Goal: Transaction & Acquisition: Purchase product/service

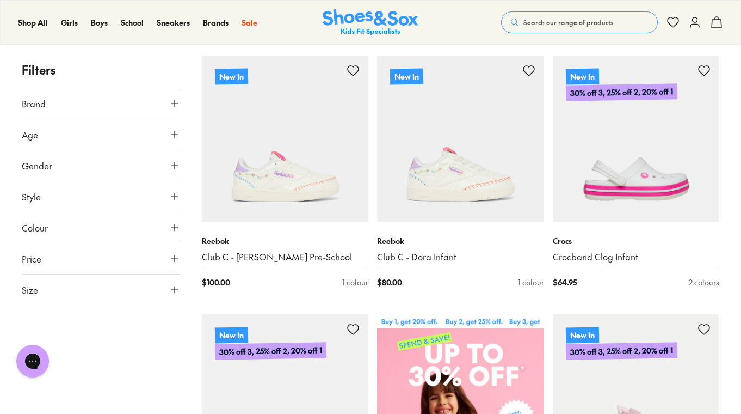
click at [172, 131] on icon at bounding box center [174, 134] width 11 height 11
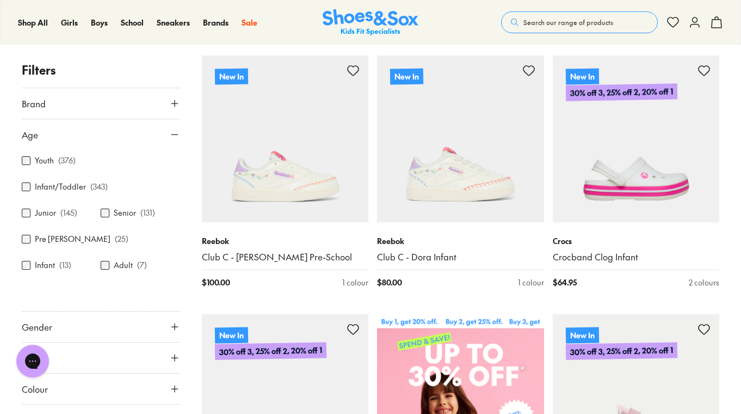
click at [169, 133] on icon at bounding box center [174, 134] width 11 height 11
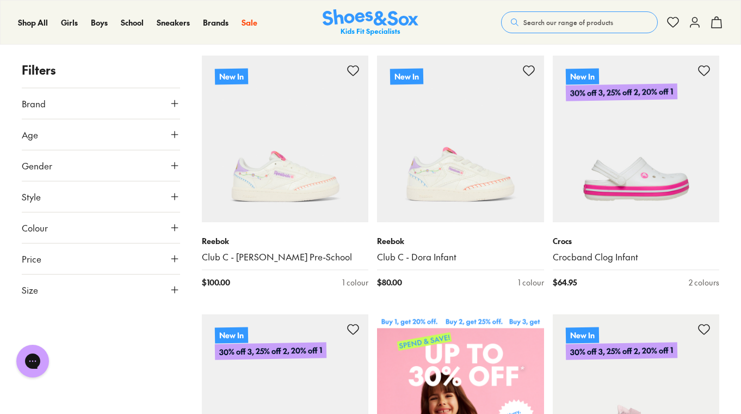
click at [174, 165] on icon at bounding box center [174, 165] width 11 height 11
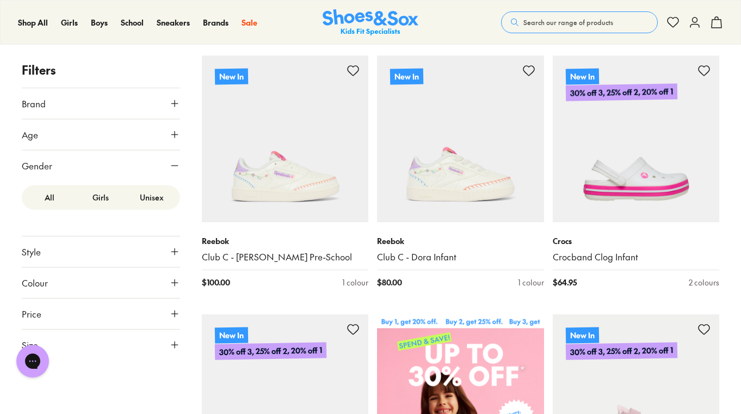
click at [99, 194] on label "Girls" at bounding box center [100, 197] width 51 height 20
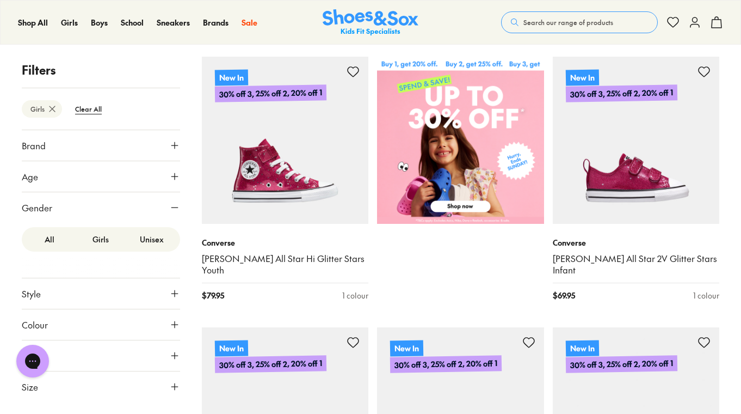
scroll to position [539, 0]
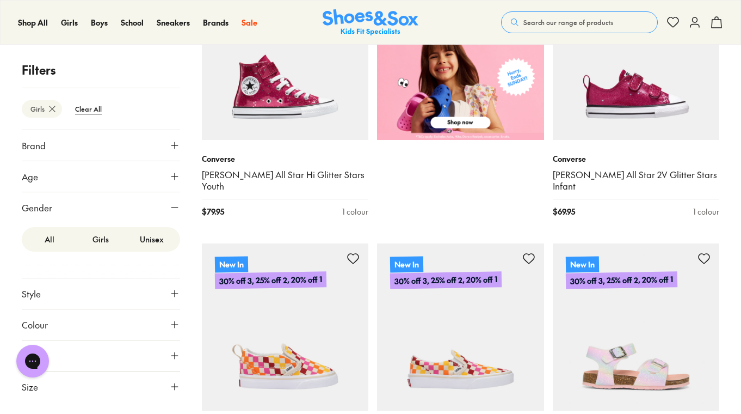
click at [36, 389] on span "Size" at bounding box center [30, 386] width 16 height 13
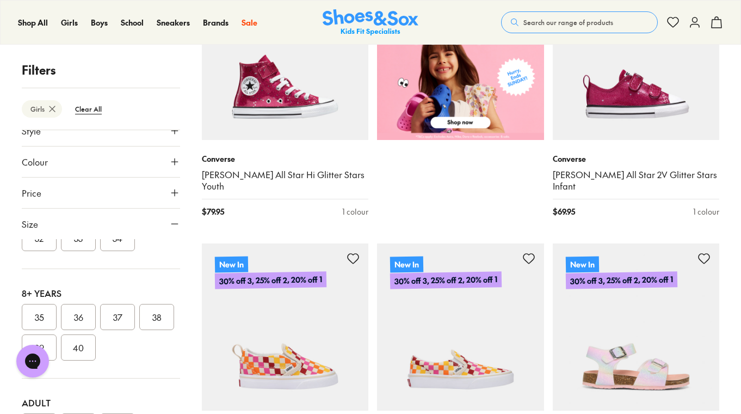
scroll to position [292, 0]
click at [57, 256] on button "32" at bounding box center [39, 243] width 35 height 26
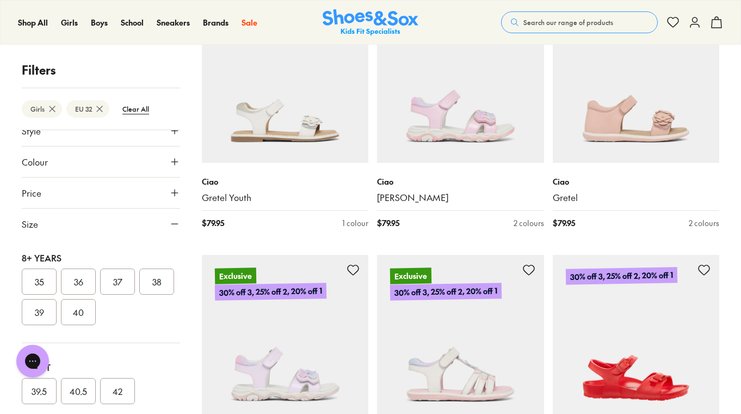
scroll to position [1389, 0]
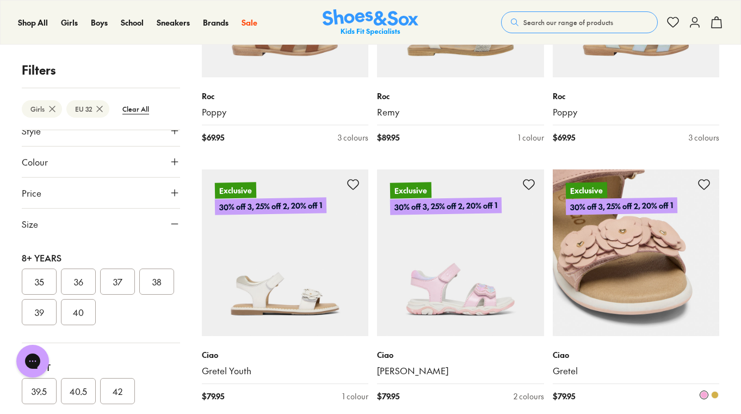
click at [716, 391] on span at bounding box center [715, 395] width 8 height 8
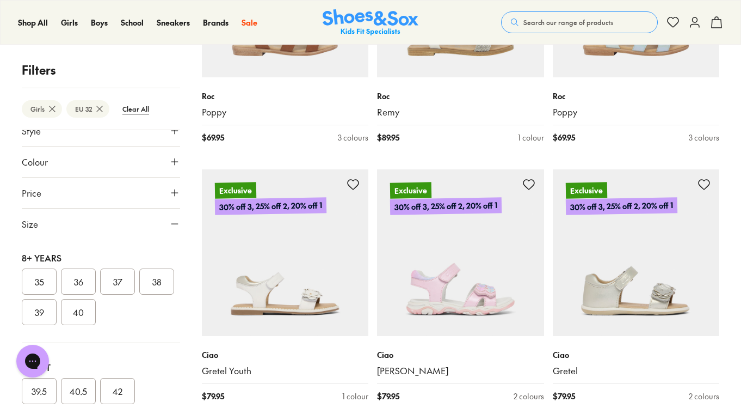
drag, startPoint x: 741, startPoint y: 172, endPoint x: 737, endPoint y: 202, distance: 29.6
click at [737, 202] on div "Filters Girls EU 32 Clear All Brand Adidas Originals ( 2 ) Adidas Performance (…" at bounding box center [370, 286] width 741 height 2888
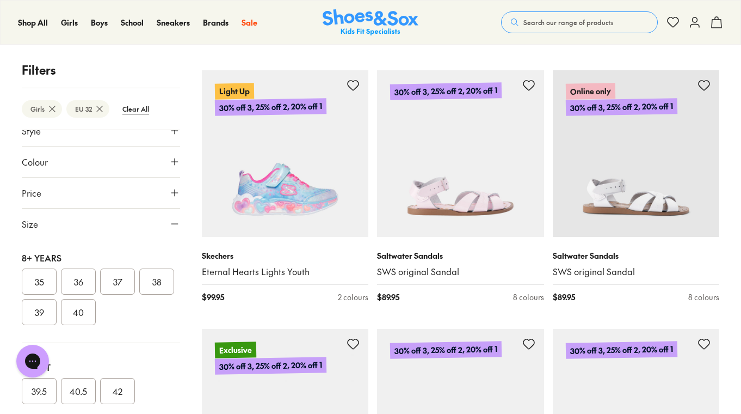
scroll to position [2274, 0]
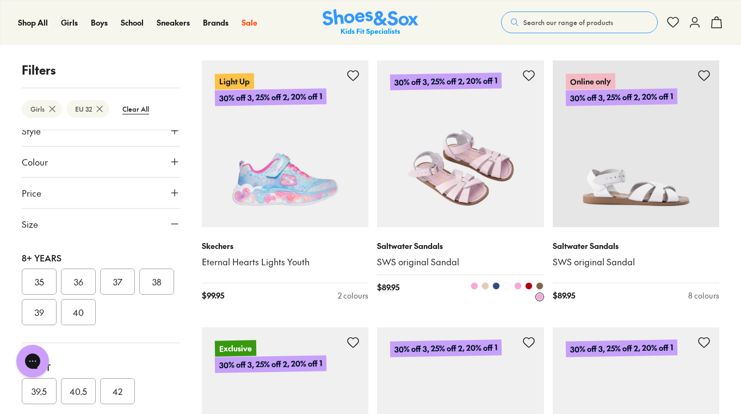
click at [485, 282] on span at bounding box center [486, 286] width 8 height 8
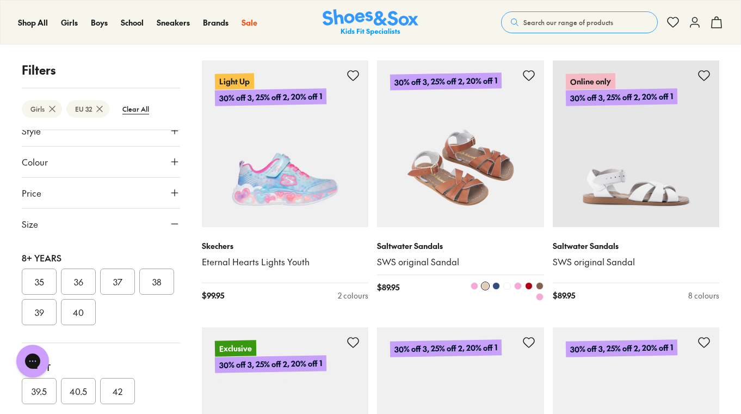
click at [494, 282] on span at bounding box center [496, 286] width 8 height 8
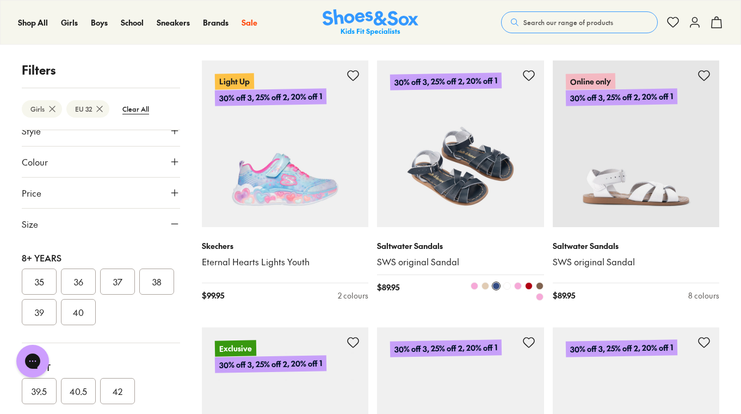
click at [508, 282] on span at bounding box center [507, 286] width 8 height 8
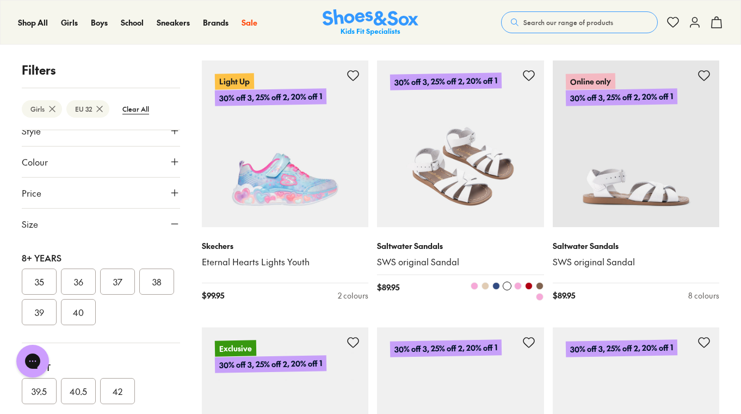
click at [538, 293] on span at bounding box center [540, 297] width 8 height 8
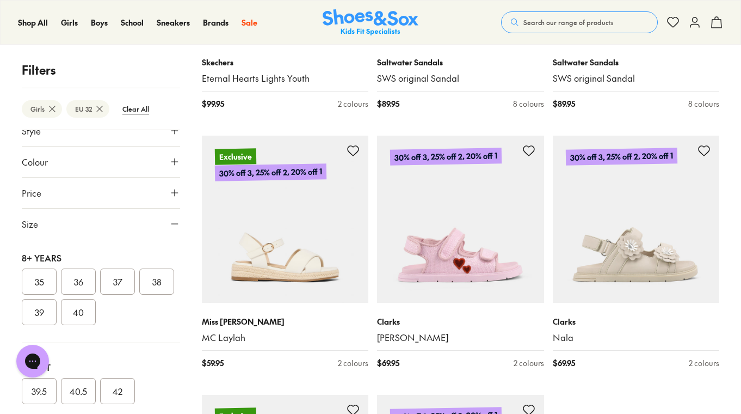
scroll to position [2482, 0]
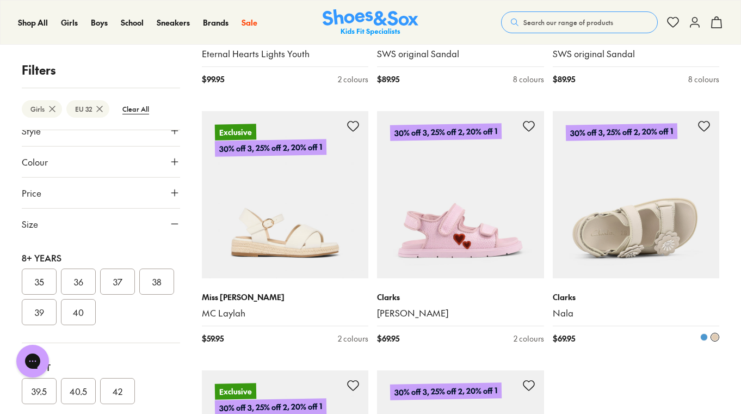
click at [705, 333] on span at bounding box center [704, 337] width 8 height 8
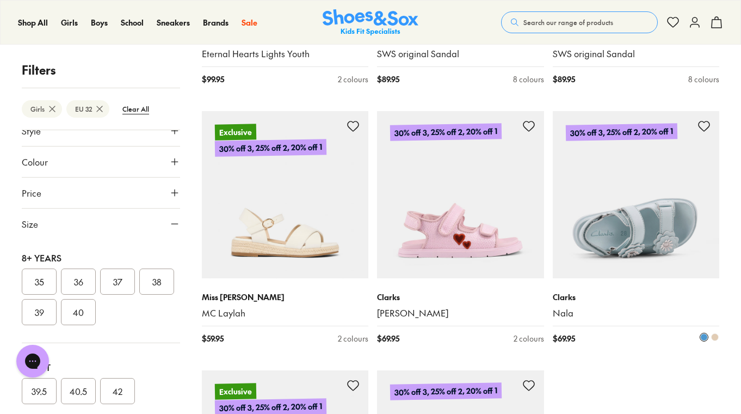
click at [713, 333] on span at bounding box center [715, 337] width 8 height 8
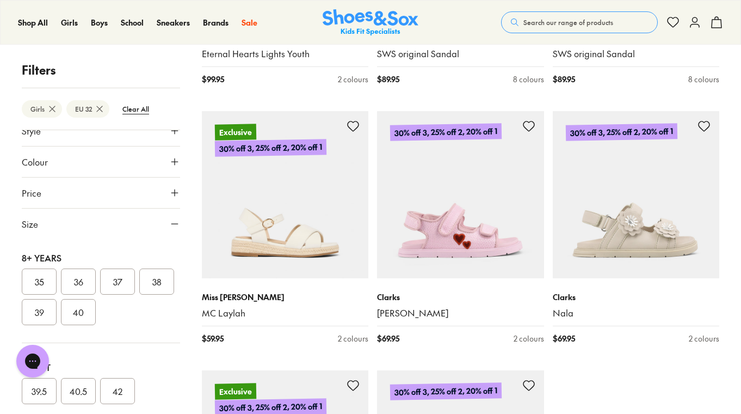
scroll to position [2581, 0]
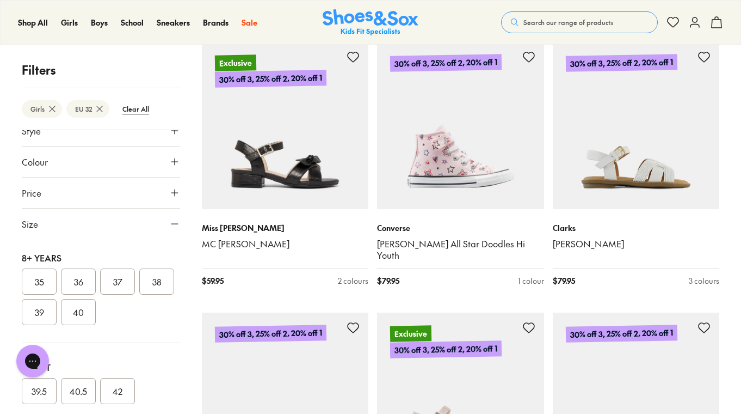
scroll to position [3569, 0]
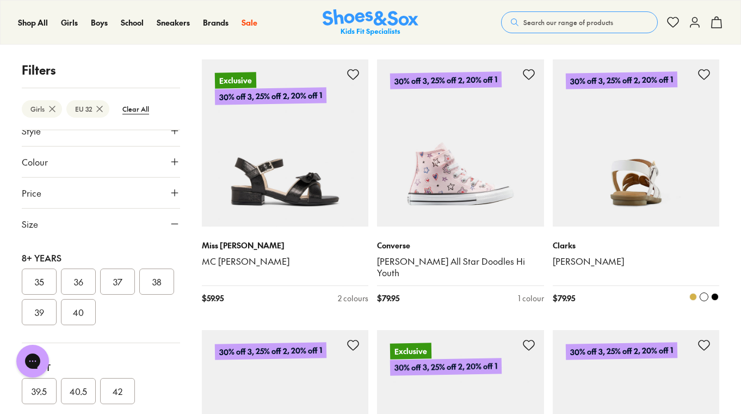
click at [630, 153] on img at bounding box center [636, 142] width 167 height 167
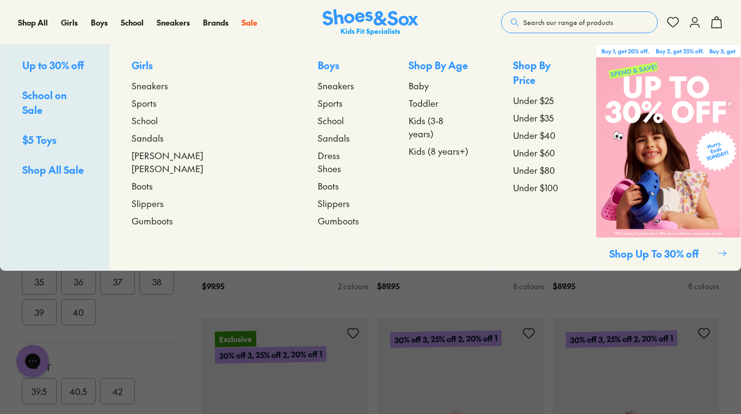
scroll to position [2284, 0]
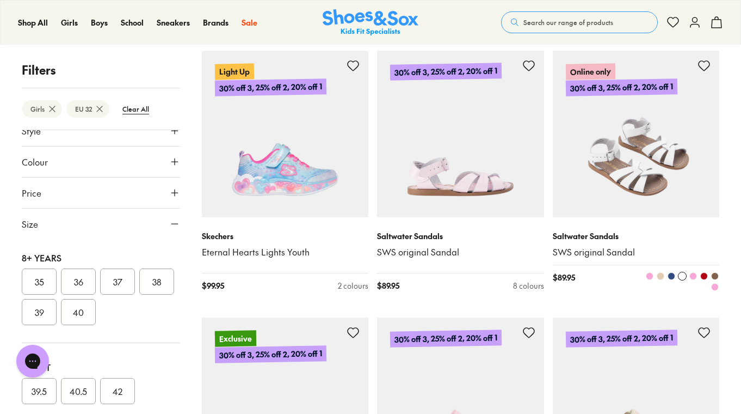
click at [643, 152] on img at bounding box center [636, 134] width 167 height 167
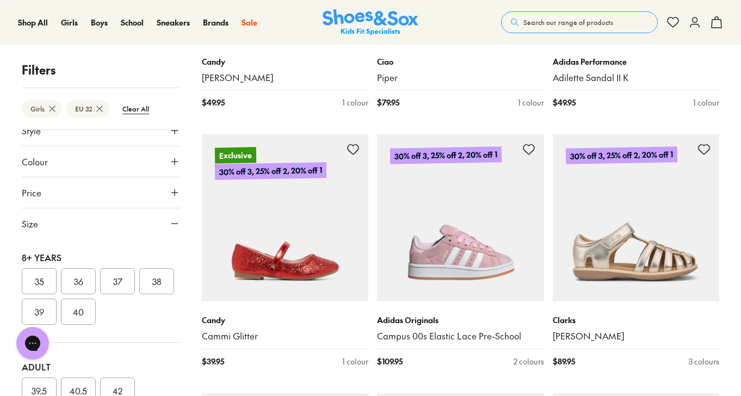
scroll to position [5103, 0]
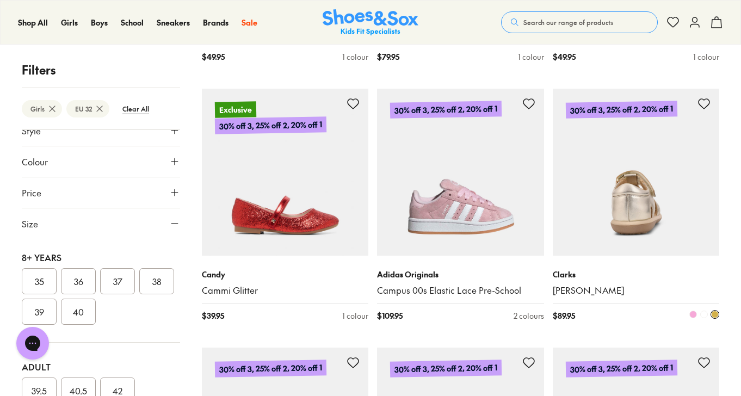
click at [640, 174] on img at bounding box center [636, 172] width 167 height 167
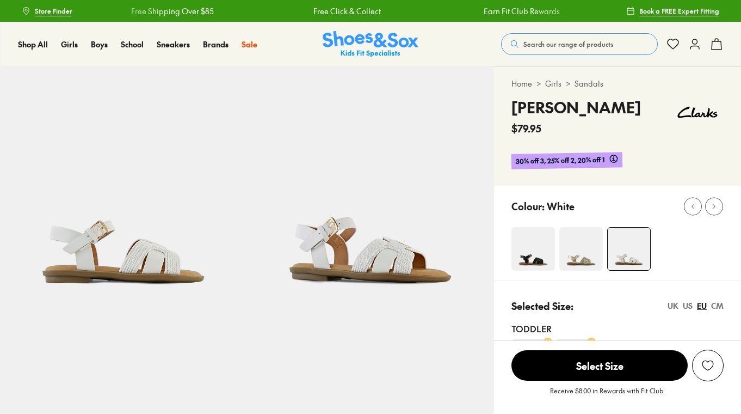
scroll to position [36, 0]
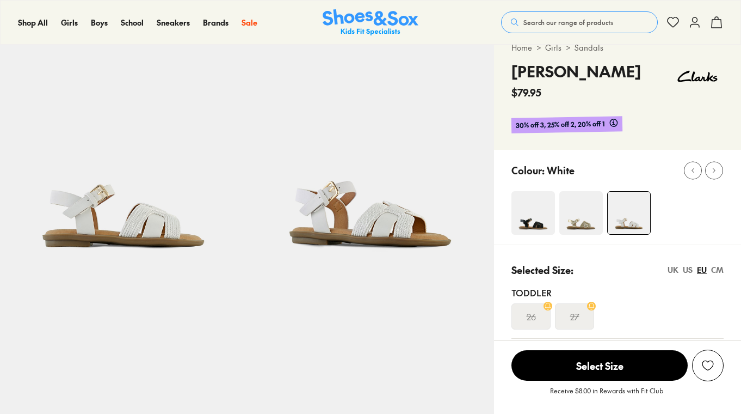
select select "*"
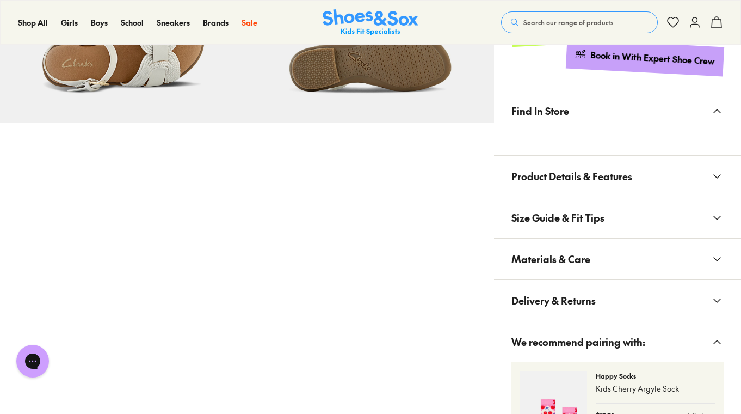
scroll to position [675, 0]
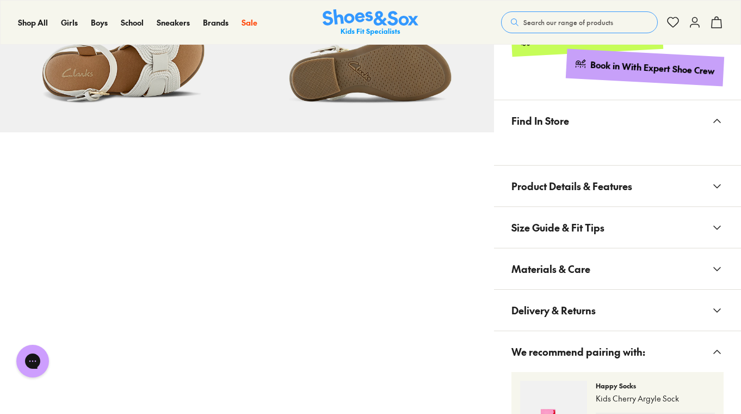
click at [717, 184] on icon at bounding box center [717, 186] width 13 height 13
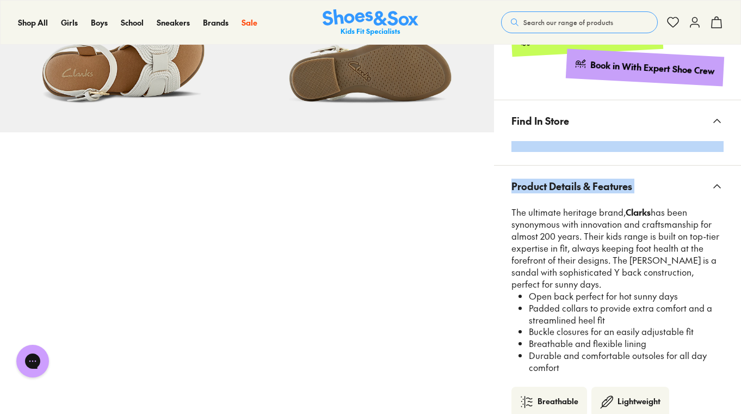
drag, startPoint x: 740, startPoint y: 159, endPoint x: 739, endPoint y: 174, distance: 14.2
click at [739, 174] on div "Find In Store Product Details & Features The ultimate heritage brand, Clarks ha…" at bounding box center [617, 405] width 247 height 611
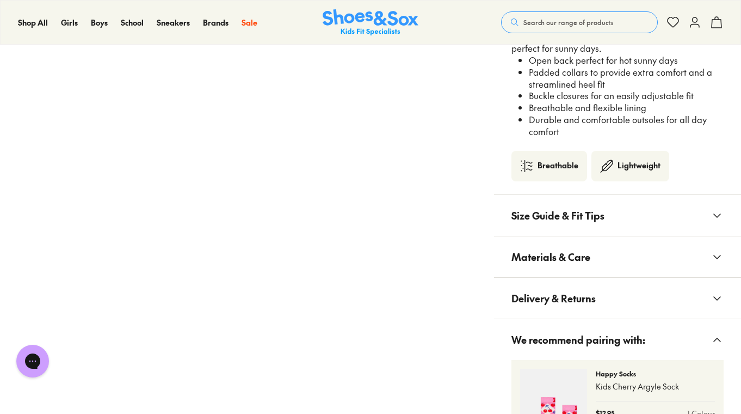
scroll to position [970, 0]
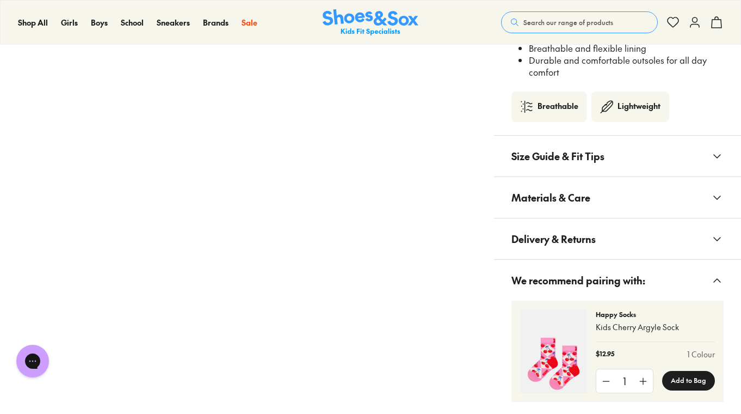
click at [716, 191] on icon at bounding box center [717, 197] width 13 height 13
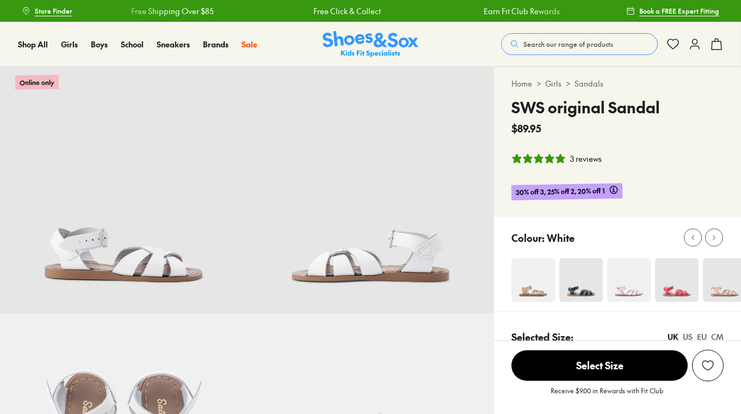
select select "*"
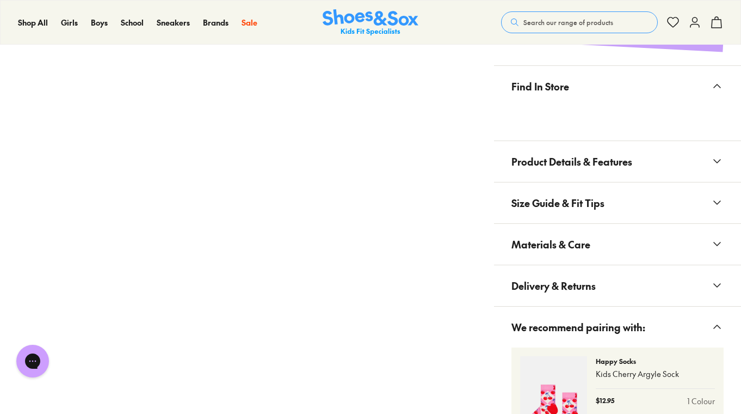
scroll to position [744, 0]
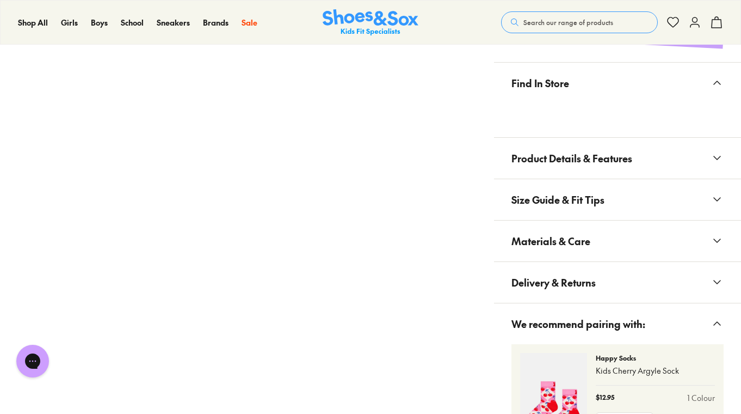
click at [716, 236] on icon at bounding box center [717, 240] width 13 height 13
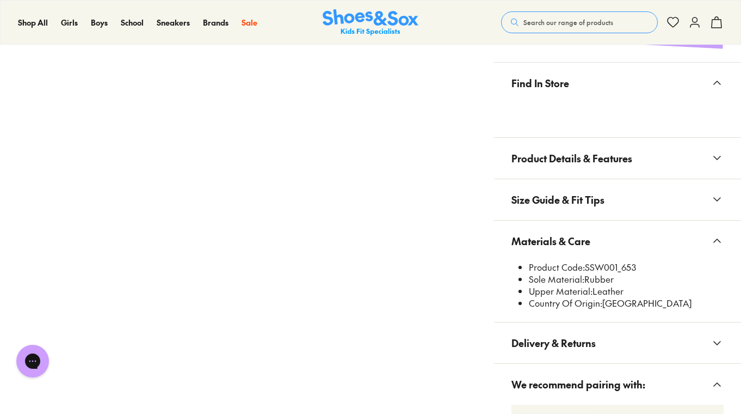
click at [720, 198] on use at bounding box center [717, 199] width 7 height 3
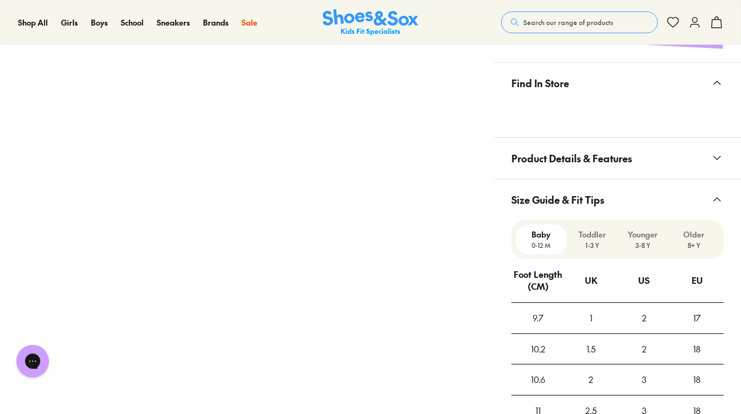
click at [717, 155] on icon at bounding box center [717, 157] width 13 height 13
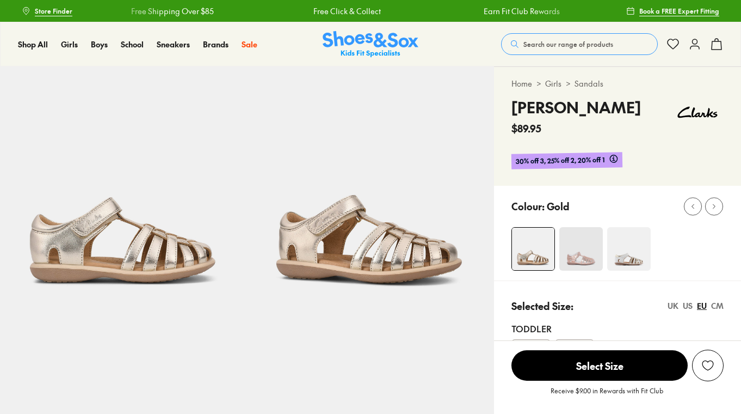
scroll to position [171, 0]
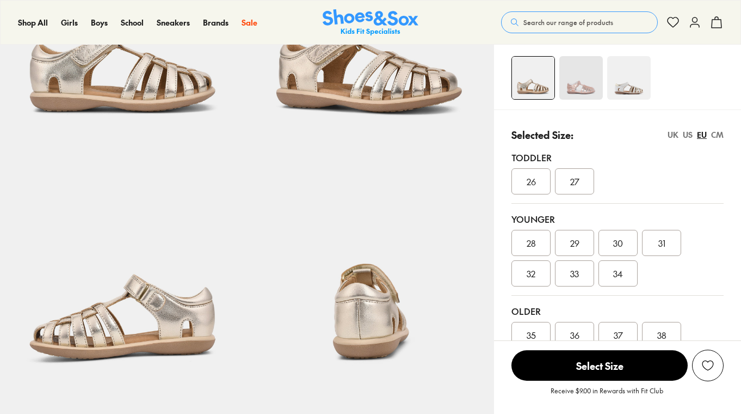
select select "*"
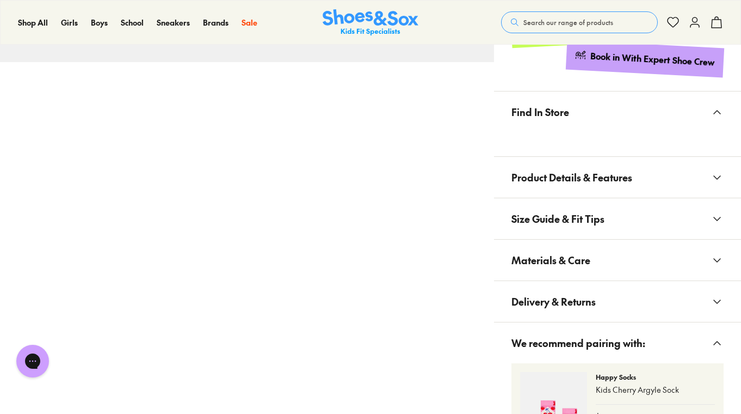
scroll to position [749, 0]
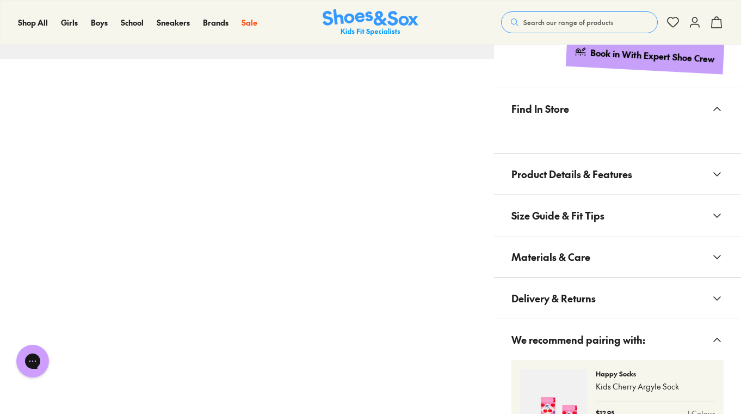
click at [718, 251] on icon at bounding box center [717, 256] width 13 height 13
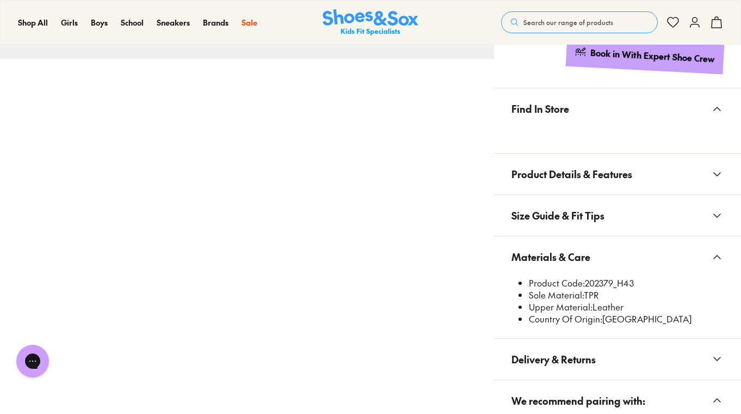
click at [719, 251] on icon at bounding box center [717, 256] width 13 height 13
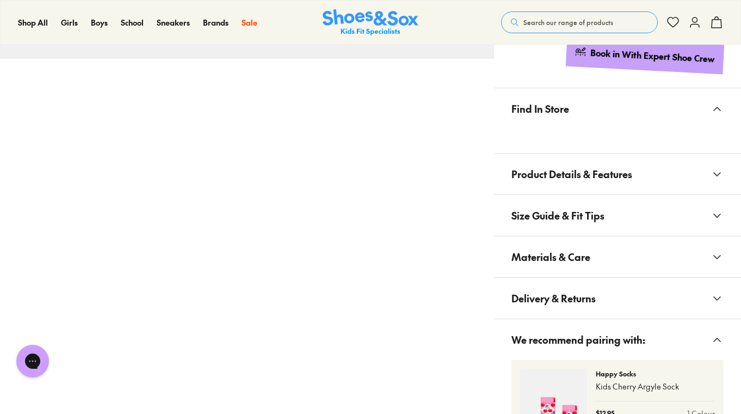
scroll to position [531, 0]
